Goal: Information Seeking & Learning: Learn about a topic

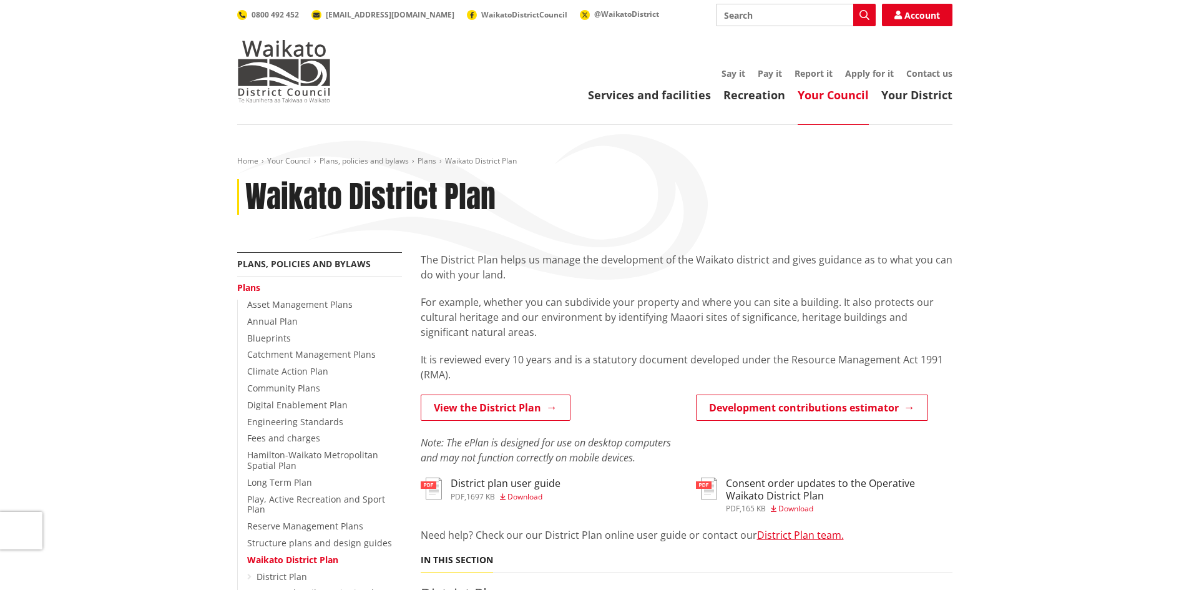
click at [812, 5] on input "Search" at bounding box center [796, 15] width 160 height 22
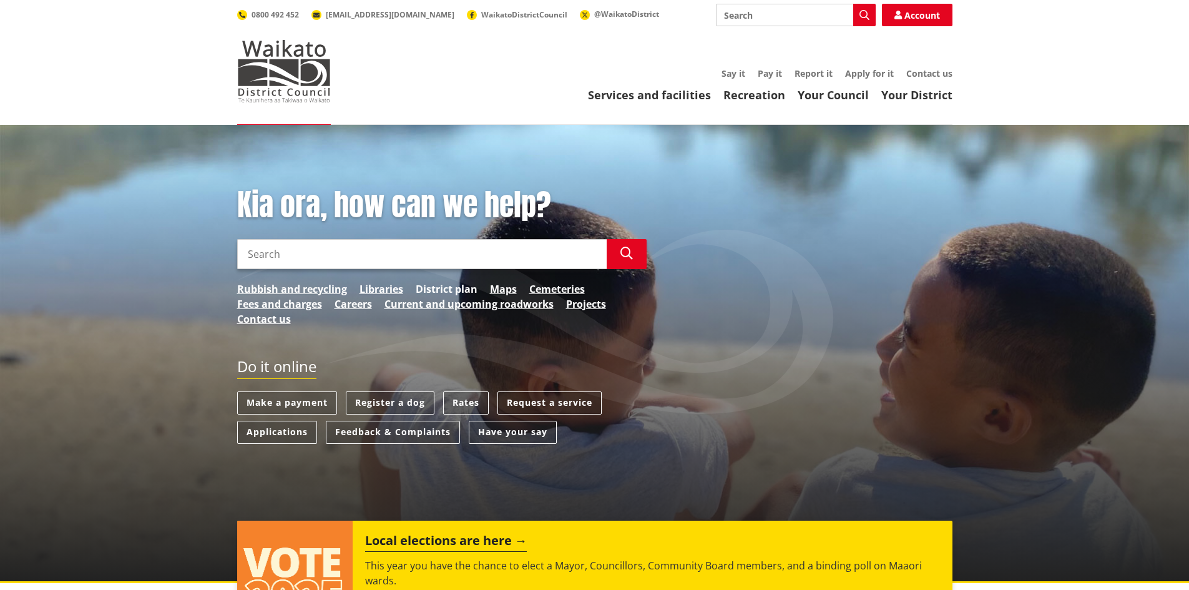
click at [427, 290] on link "District plan" at bounding box center [447, 288] width 62 height 15
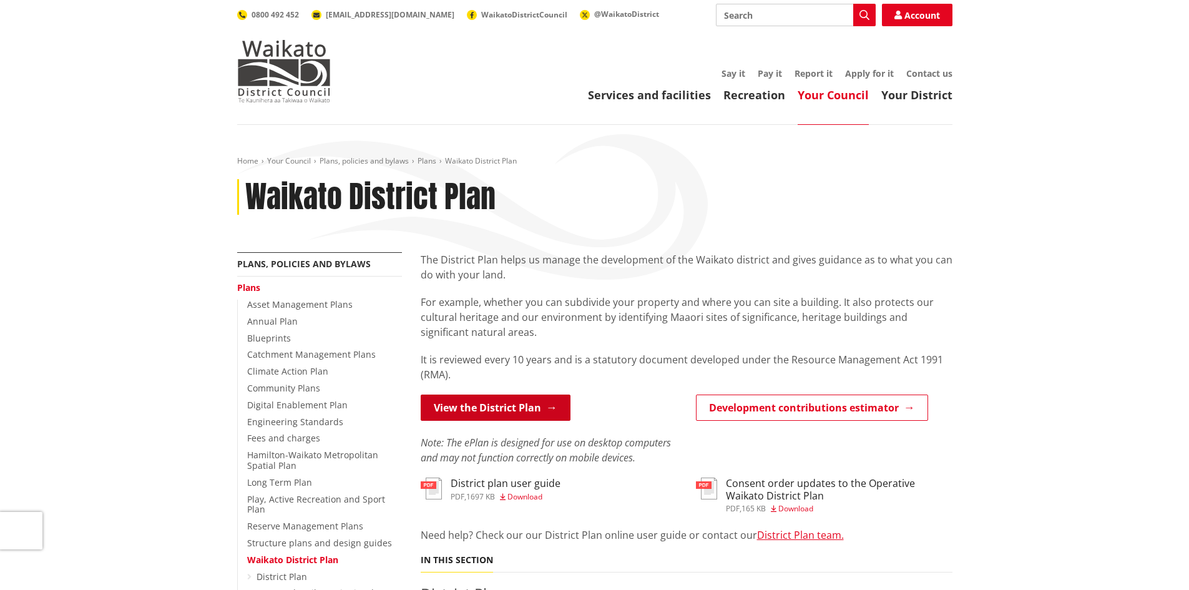
click at [537, 416] on link "View the District Plan" at bounding box center [496, 407] width 150 height 26
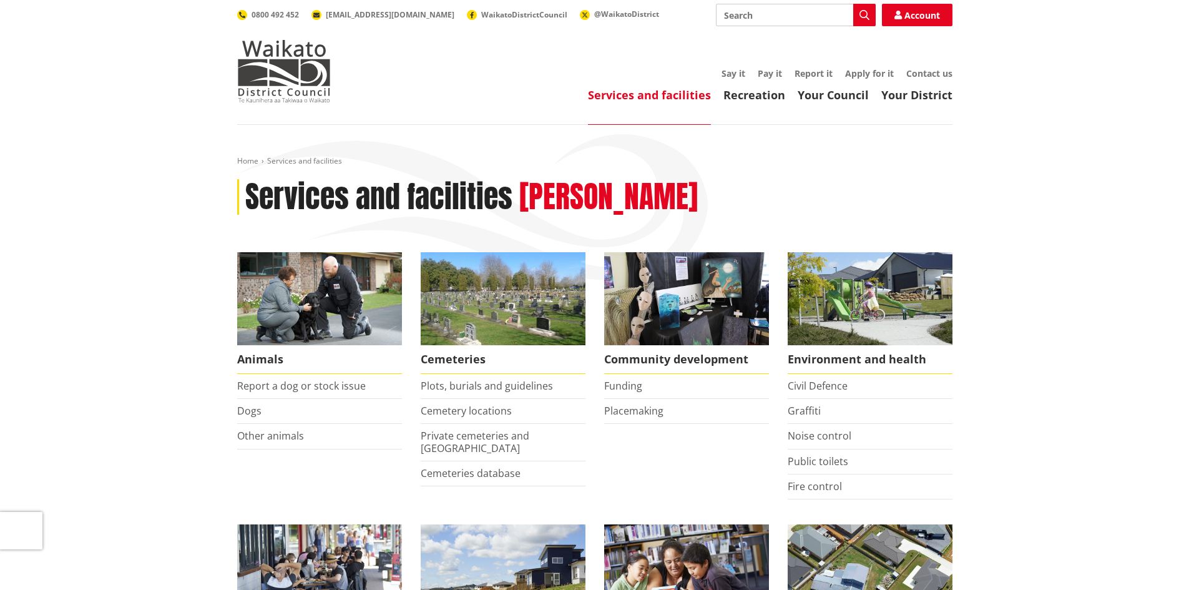
drag, startPoint x: 502, startPoint y: 441, endPoint x: 419, endPoint y: 363, distance: 113.4
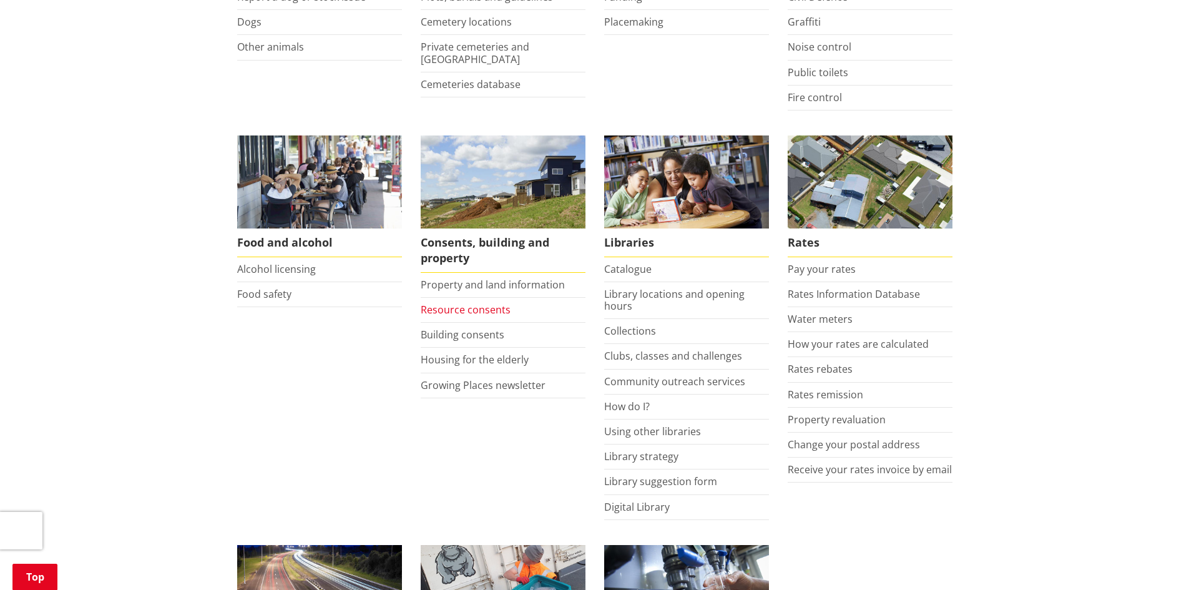
scroll to position [389, 0]
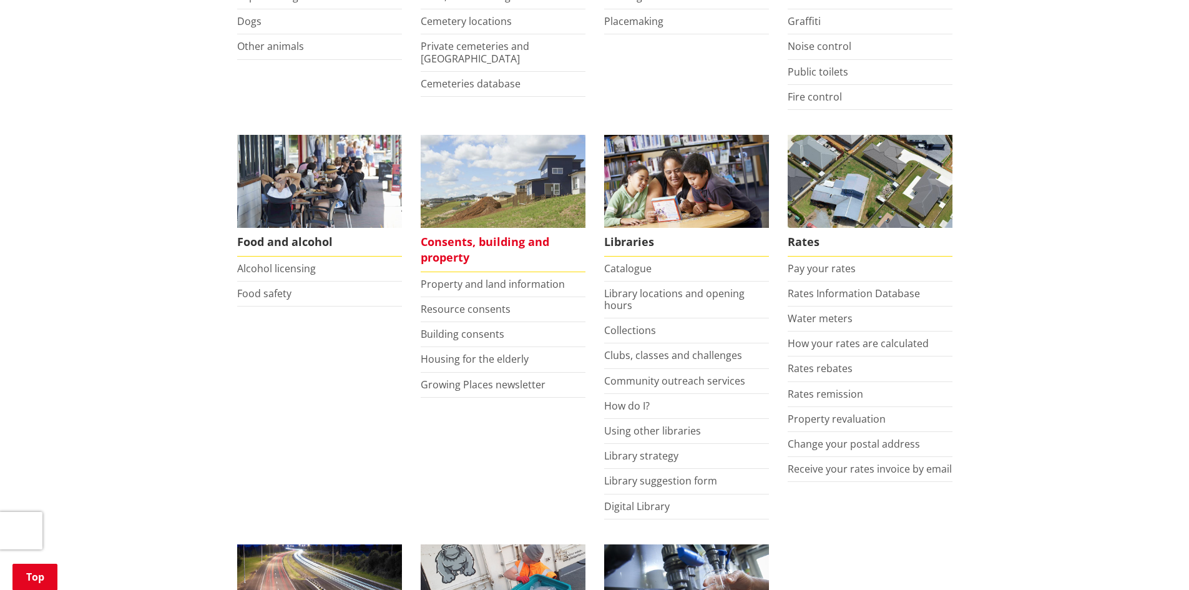
click at [464, 256] on span "Consents, building and property" at bounding box center [503, 250] width 165 height 44
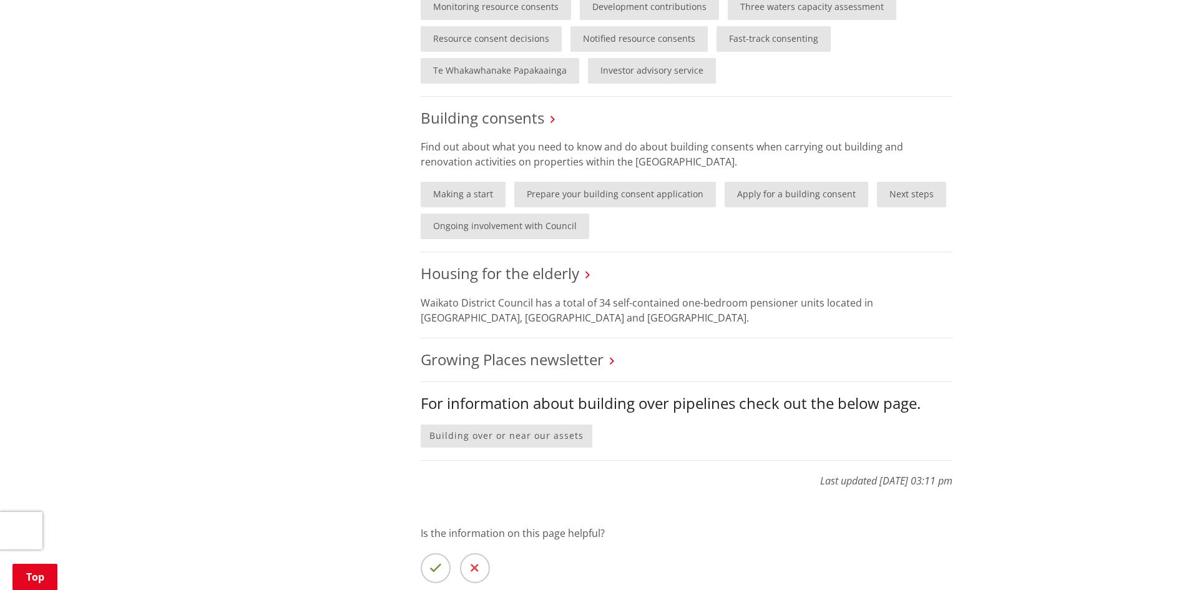
scroll to position [935, 0]
click at [451, 195] on link "Making a start" at bounding box center [463, 193] width 85 height 26
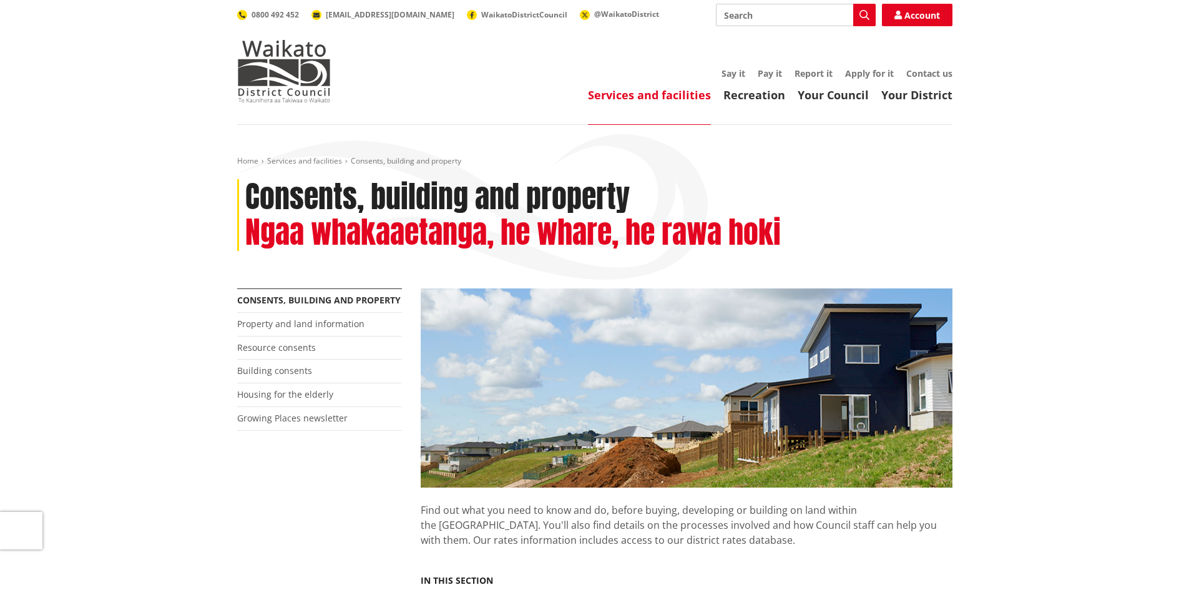
scroll to position [929, 0]
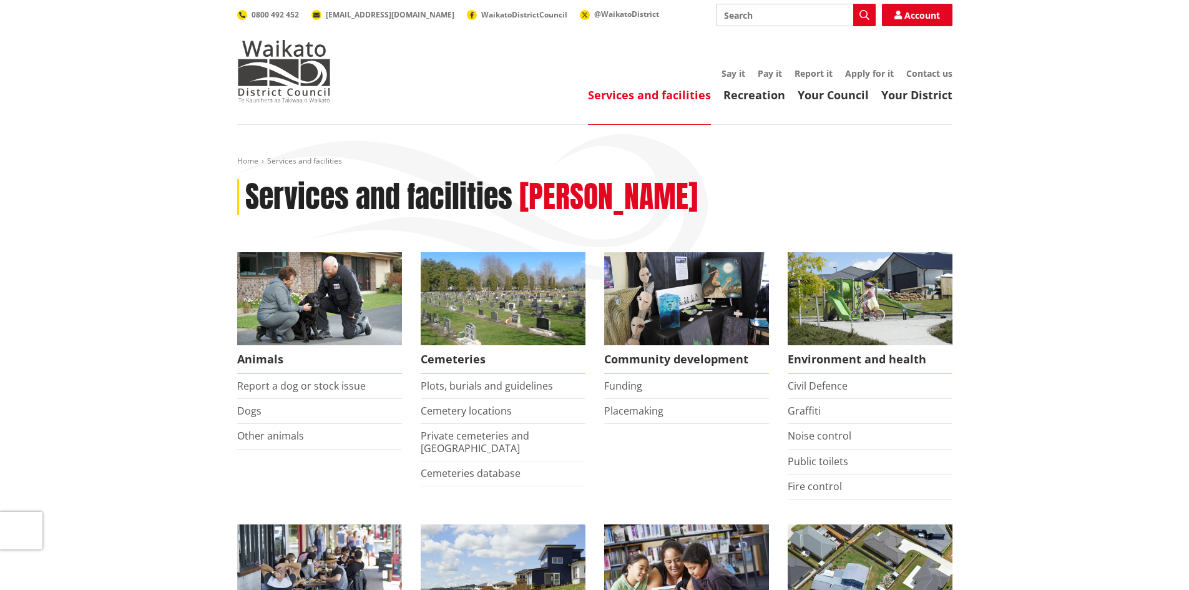
scroll to position [389, 0]
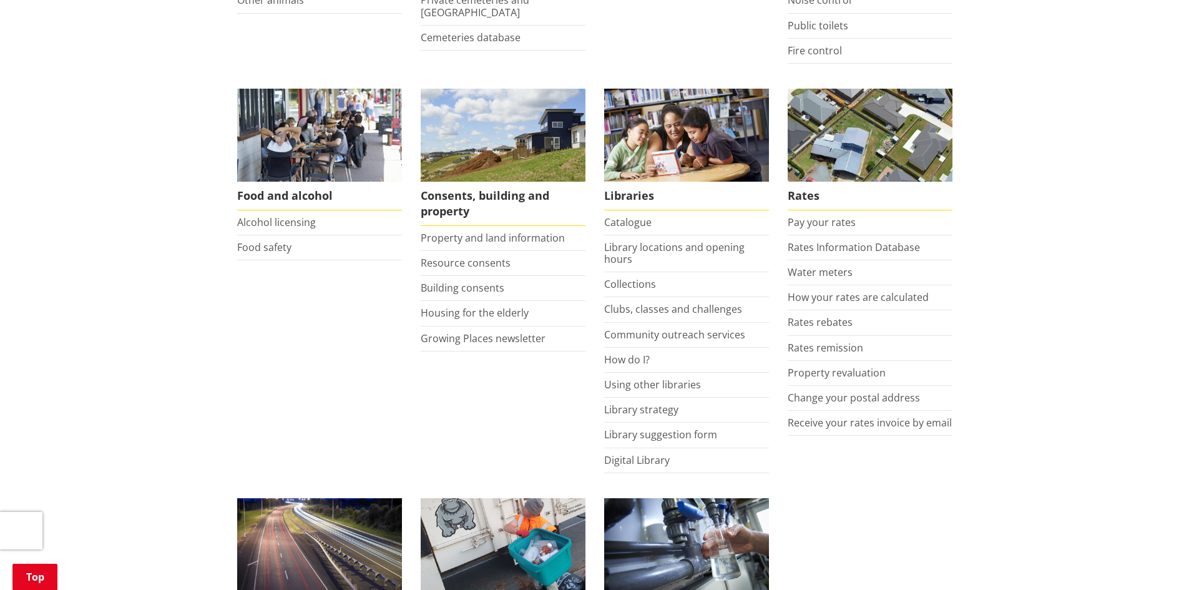
scroll to position [436, 0]
click at [547, 240] on link "Property and land information" at bounding box center [493, 237] width 144 height 14
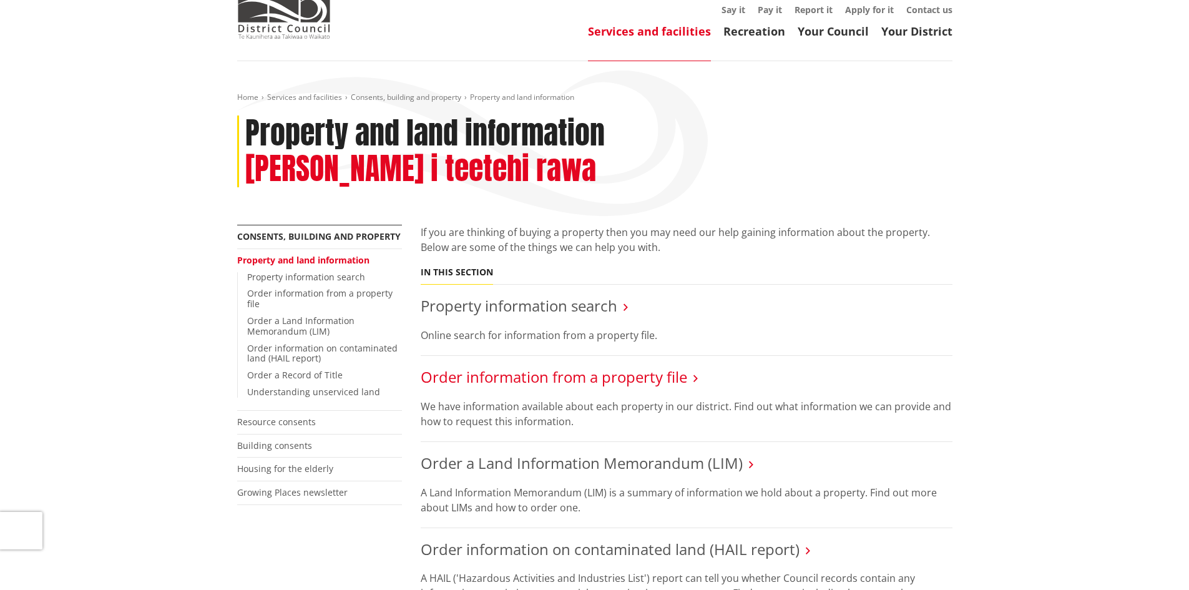
scroll to position [63, 0]
click at [352, 288] on link "Order information from a property file" at bounding box center [319, 299] width 145 height 22
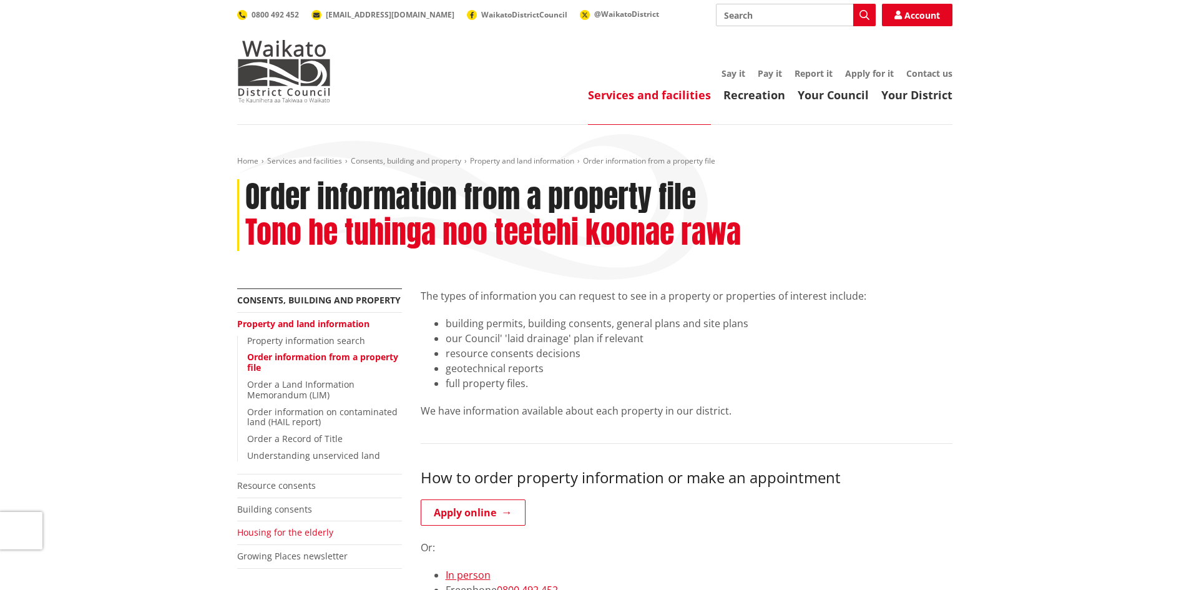
click at [312, 529] on link "Housing for the elderly" at bounding box center [285, 532] width 96 height 12
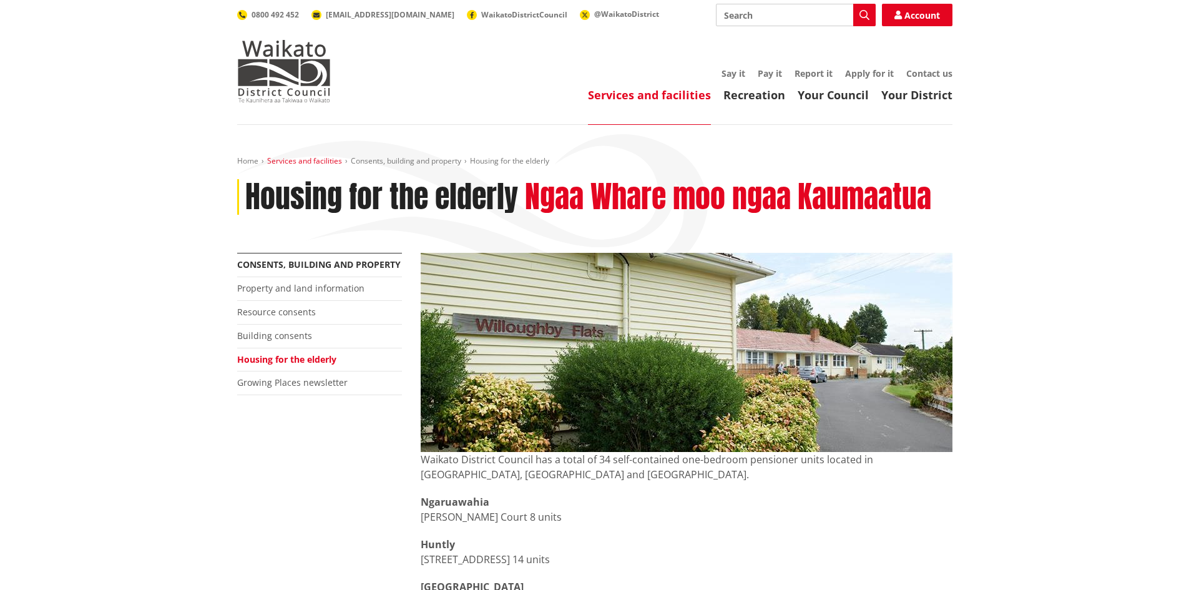
click at [286, 162] on link "Services and facilities" at bounding box center [304, 160] width 75 height 11
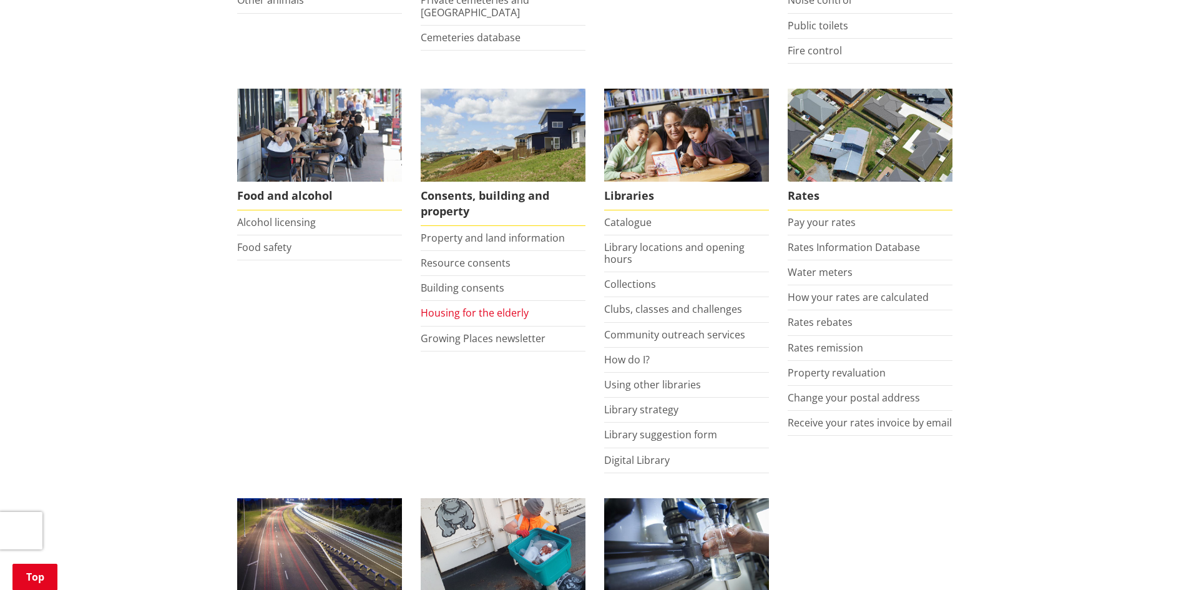
scroll to position [436, 0]
click at [525, 247] on li "Property and land information" at bounding box center [503, 237] width 165 height 25
click at [509, 237] on link "Property and land information" at bounding box center [493, 237] width 144 height 14
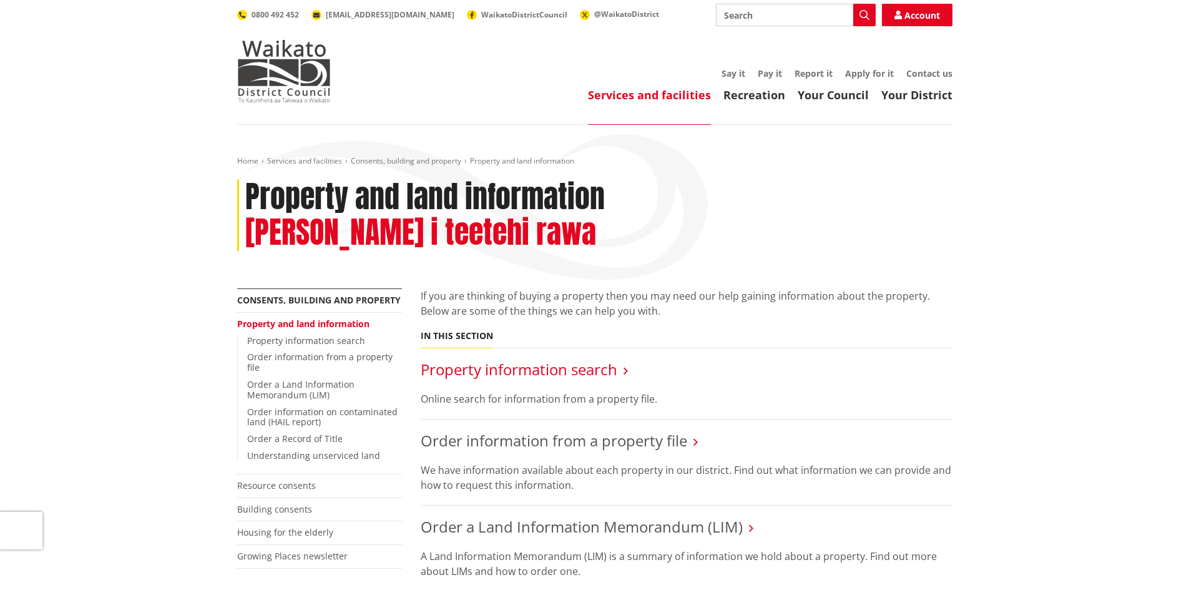
click at [476, 359] on link "Property information search" at bounding box center [519, 369] width 197 height 21
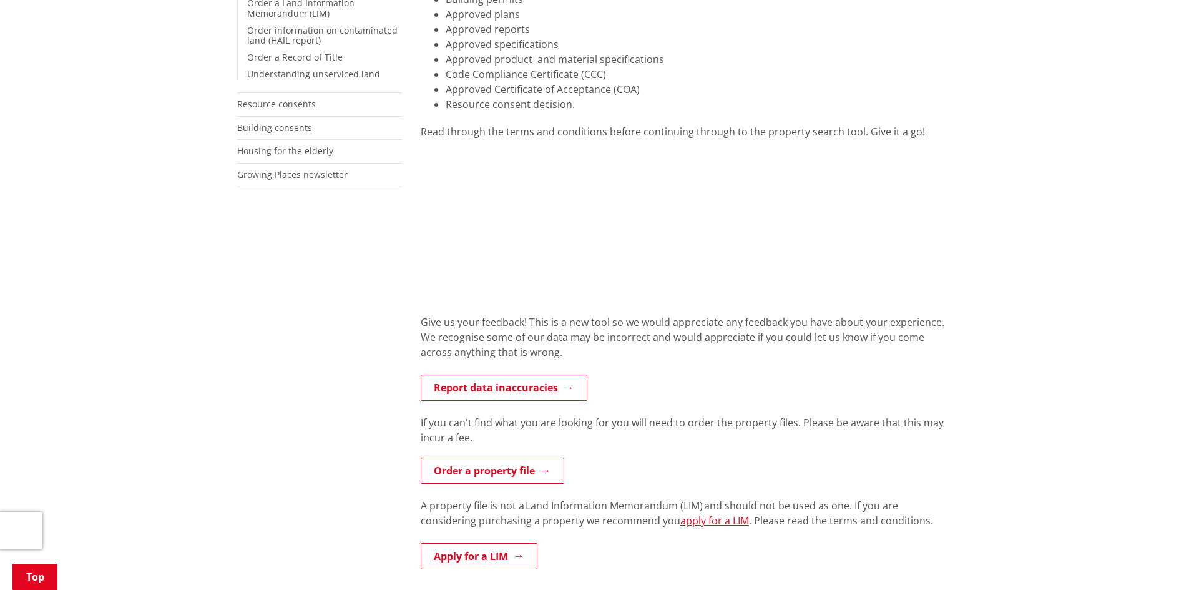
scroll to position [373, 0]
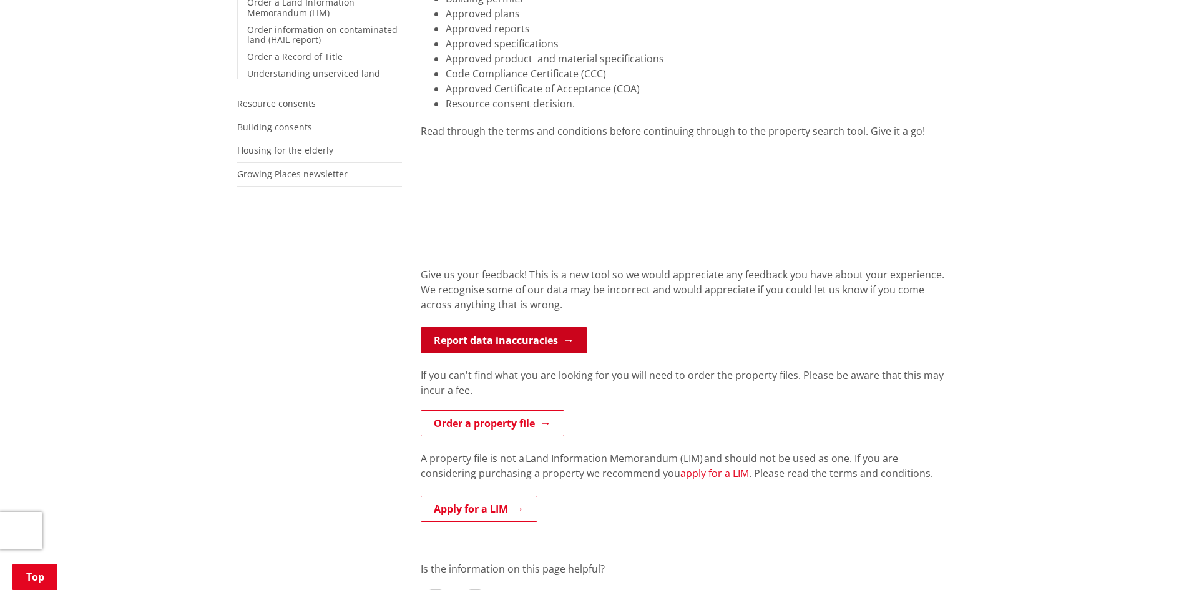
click at [507, 346] on link "Report data inaccuracies" at bounding box center [504, 340] width 167 height 26
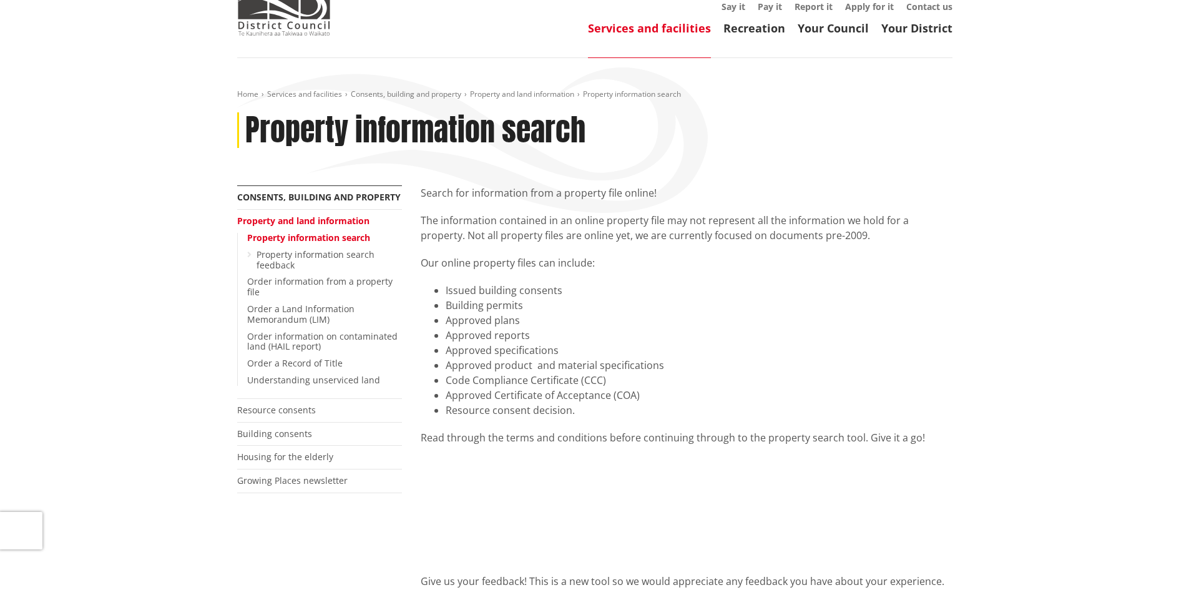
scroll to position [64, 0]
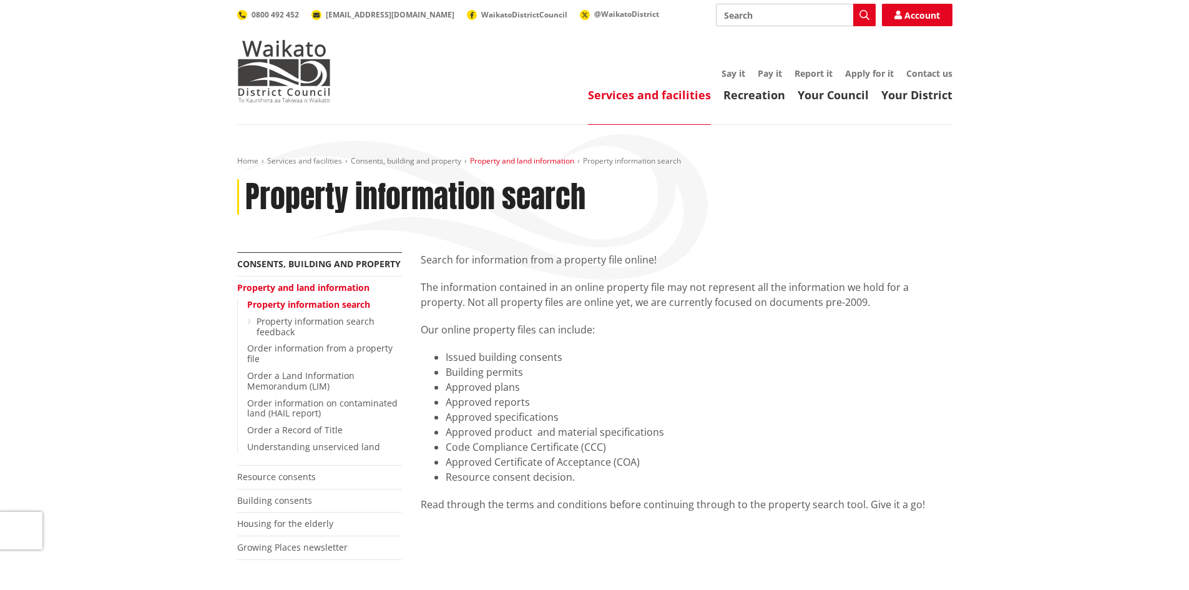
click at [537, 159] on link "Property and land information" at bounding box center [522, 160] width 104 height 11
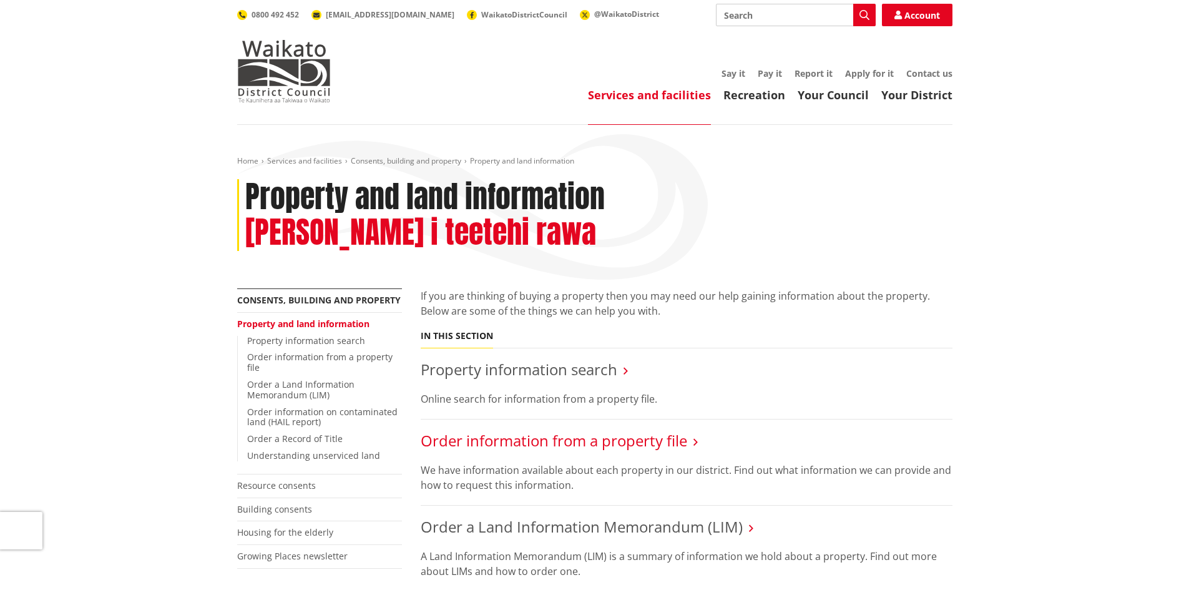
click at [457, 430] on link "Order information from a property file" at bounding box center [554, 440] width 266 height 21
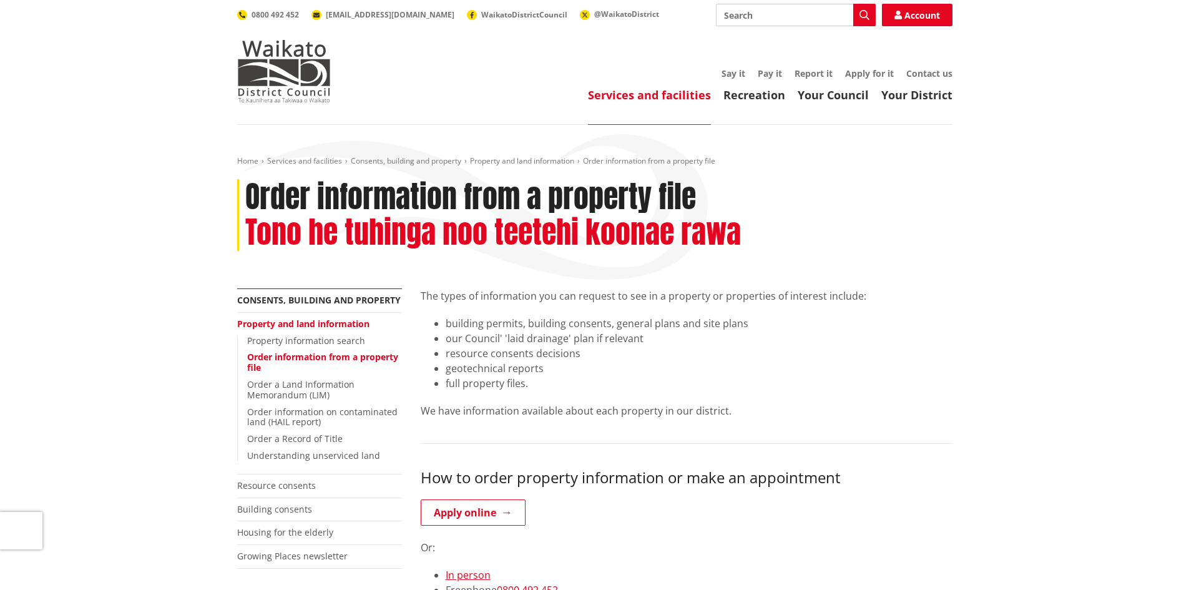
click at [631, 100] on link "Services and facilities" at bounding box center [649, 94] width 123 height 15
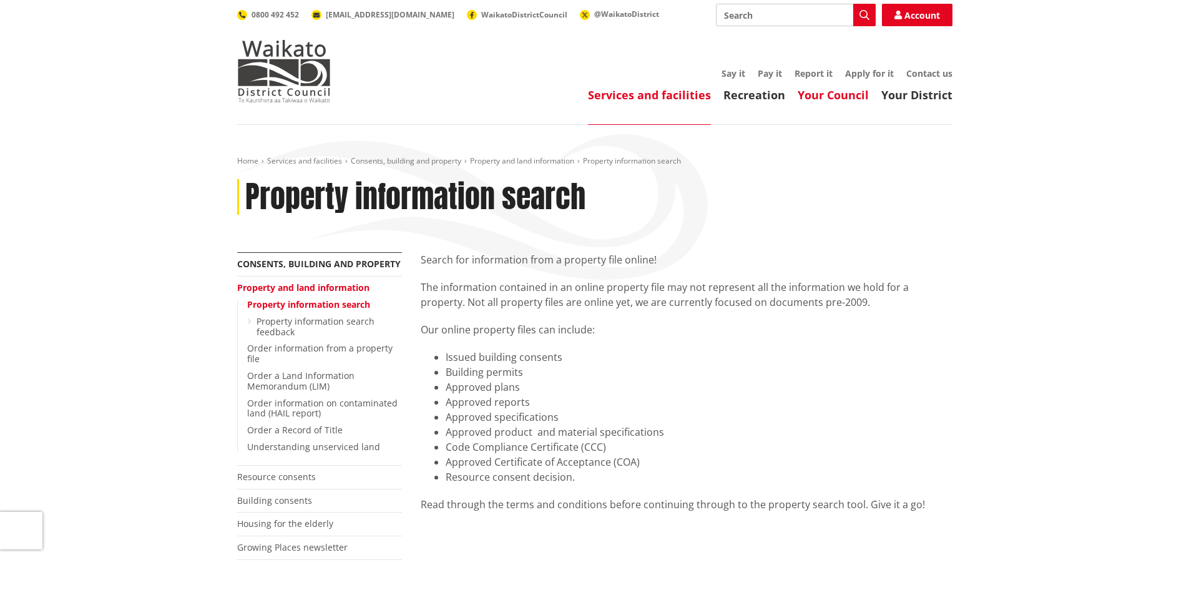
click at [846, 92] on link "Your Council" at bounding box center [832, 94] width 71 height 15
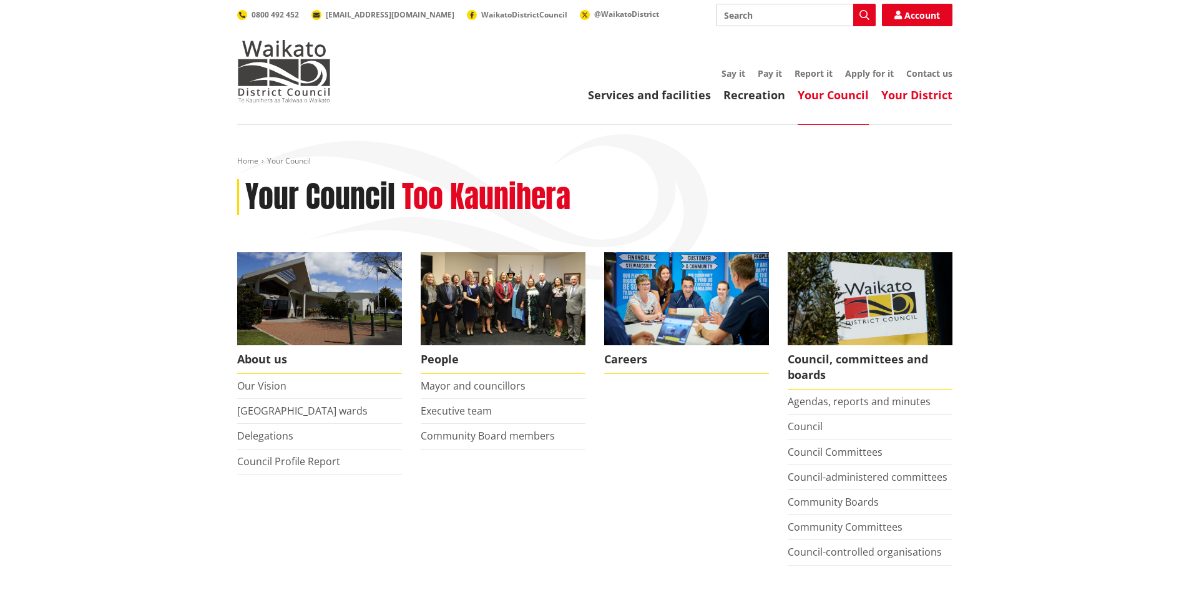
click at [924, 89] on link "Your District" at bounding box center [916, 94] width 71 height 15
